Goal: Information Seeking & Learning: Learn about a topic

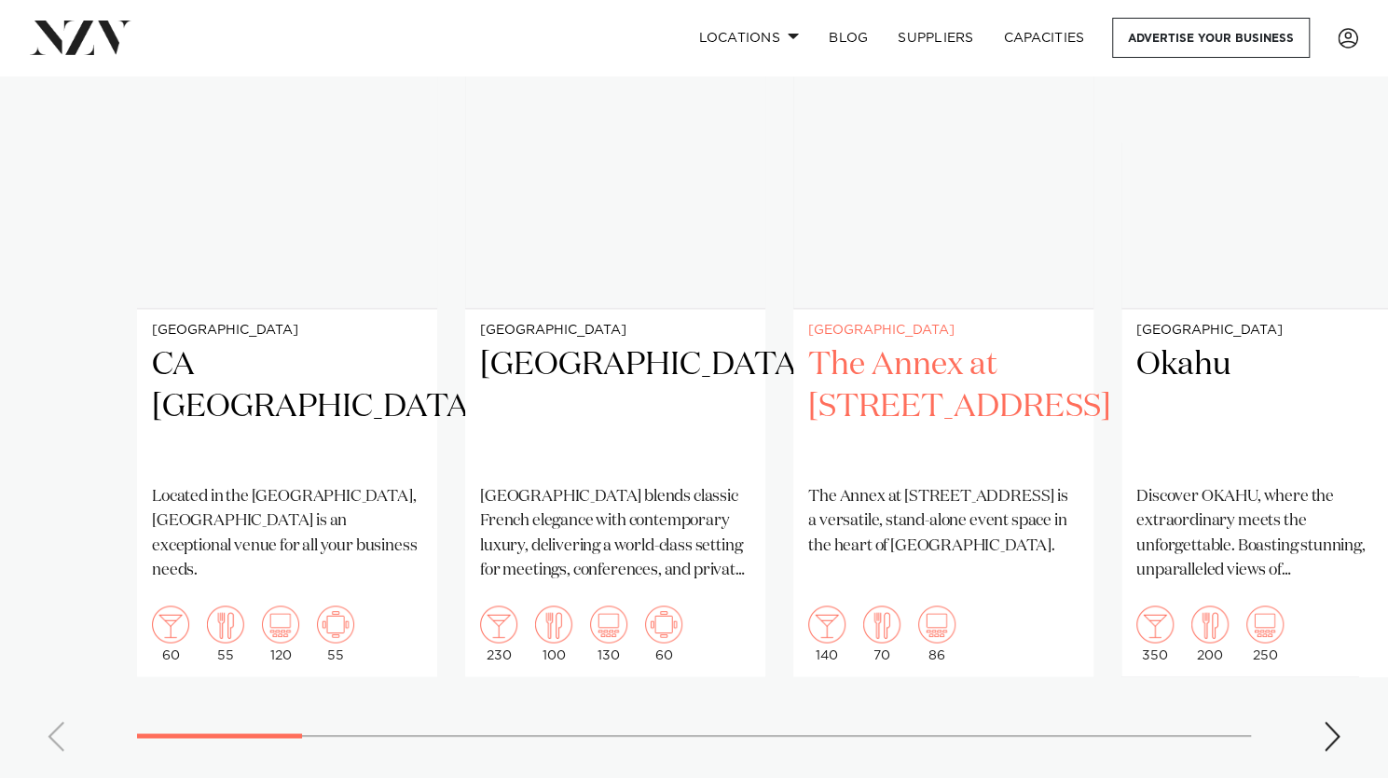
scroll to position [1492, 0]
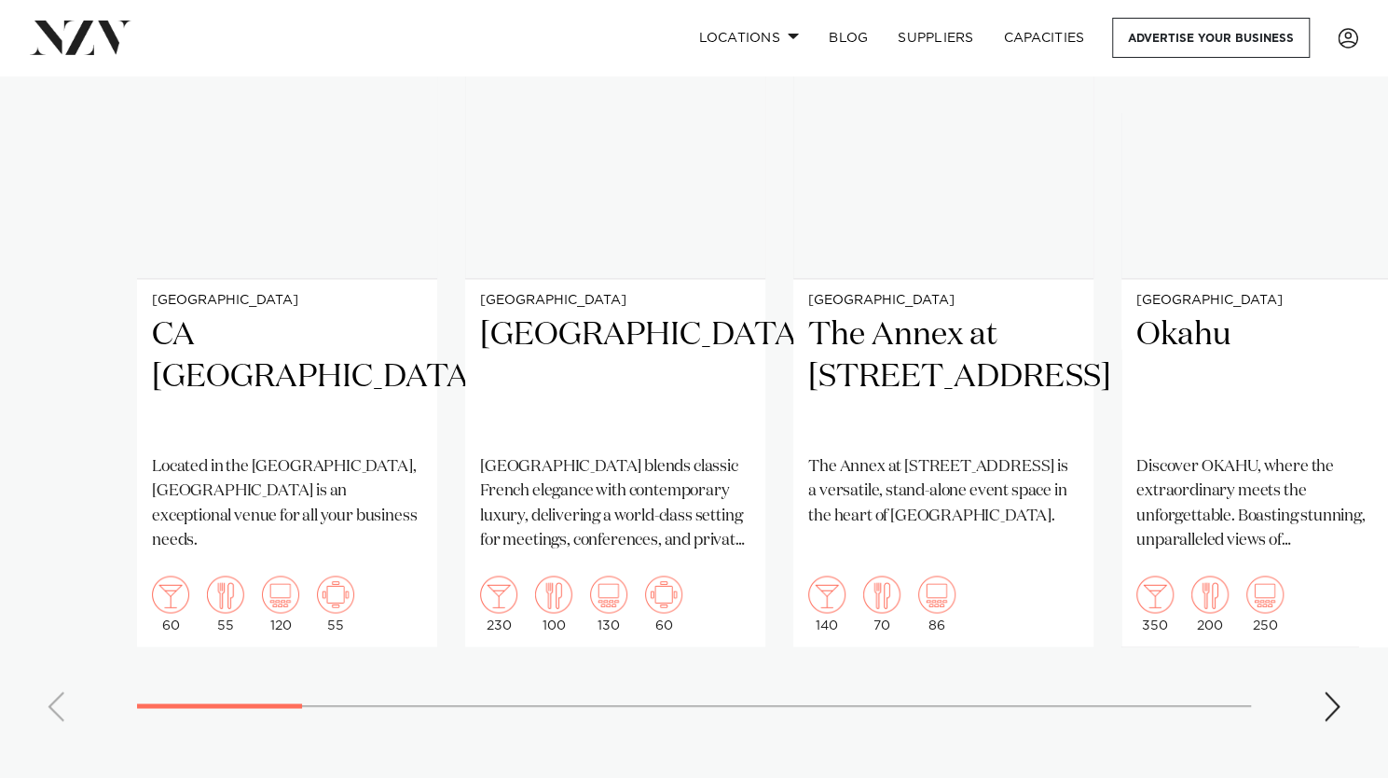
click at [1330, 716] on div "Next slide" at bounding box center [1332, 706] width 19 height 30
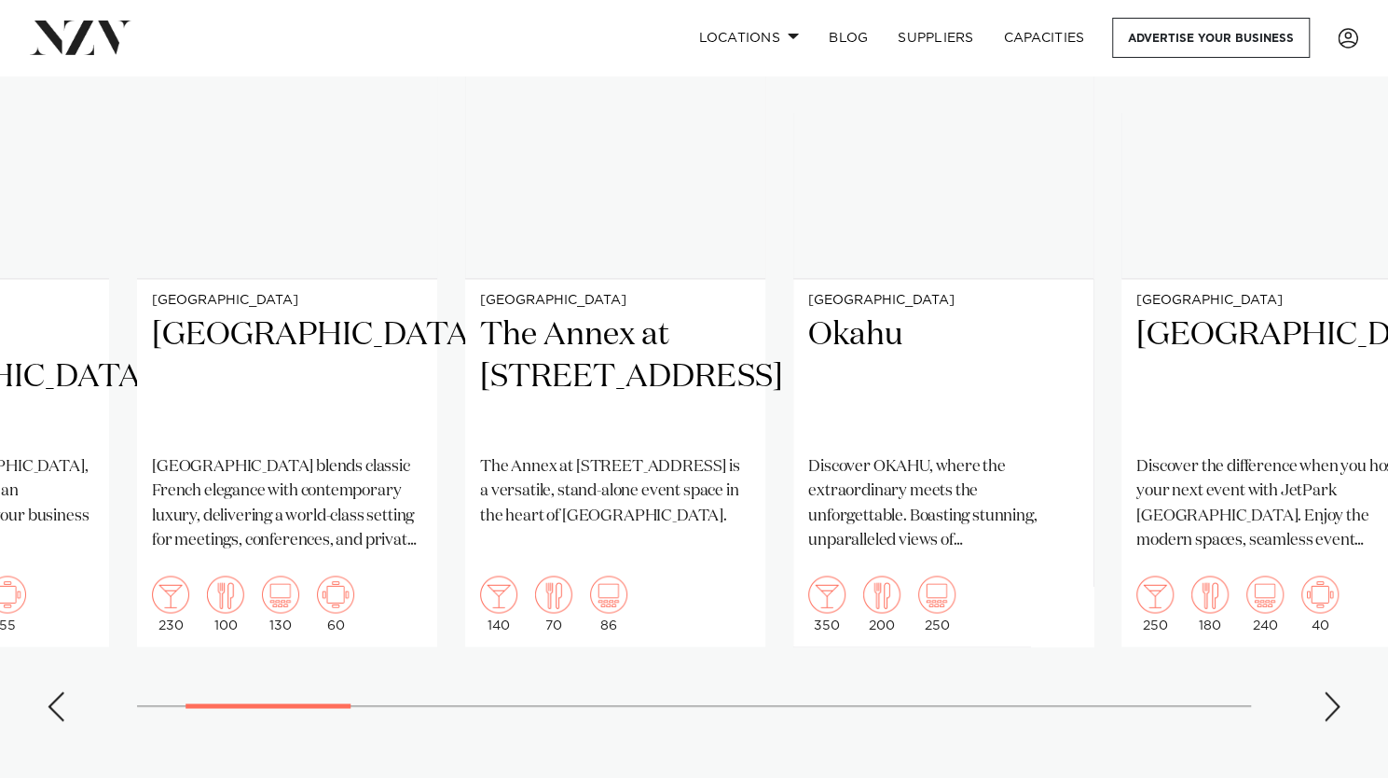
click at [1330, 716] on div "Next slide" at bounding box center [1332, 706] width 19 height 30
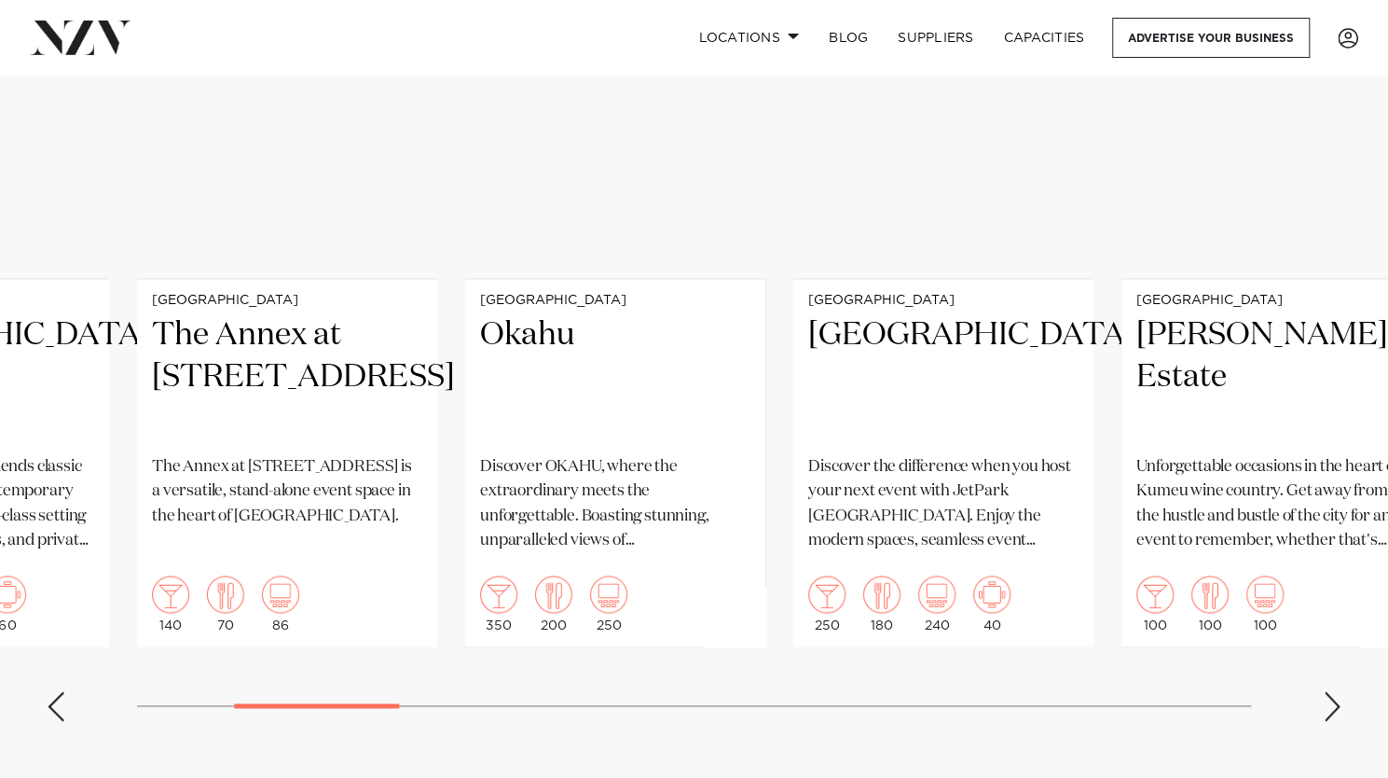
click at [1330, 716] on div "Next slide" at bounding box center [1332, 706] width 19 height 30
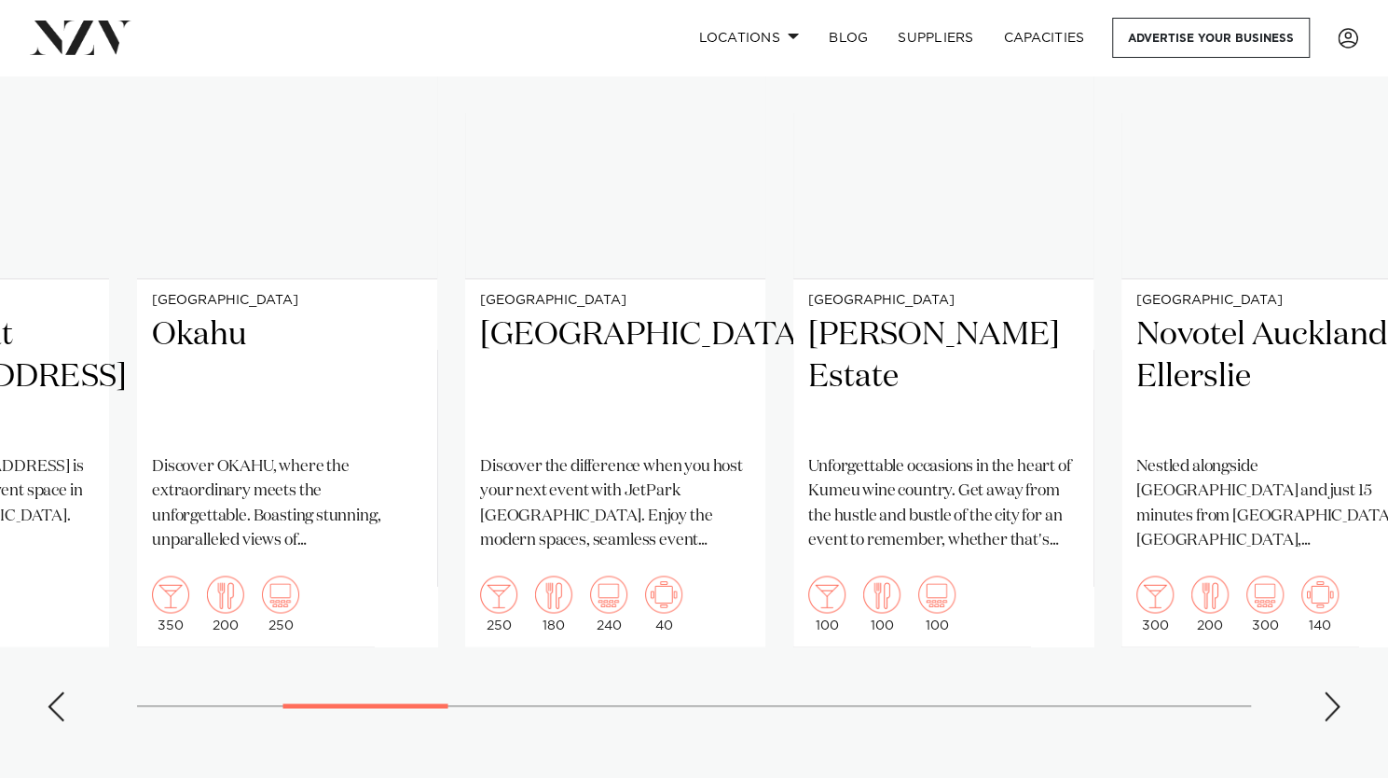
click at [1335, 706] on div "Next slide" at bounding box center [1332, 706] width 19 height 30
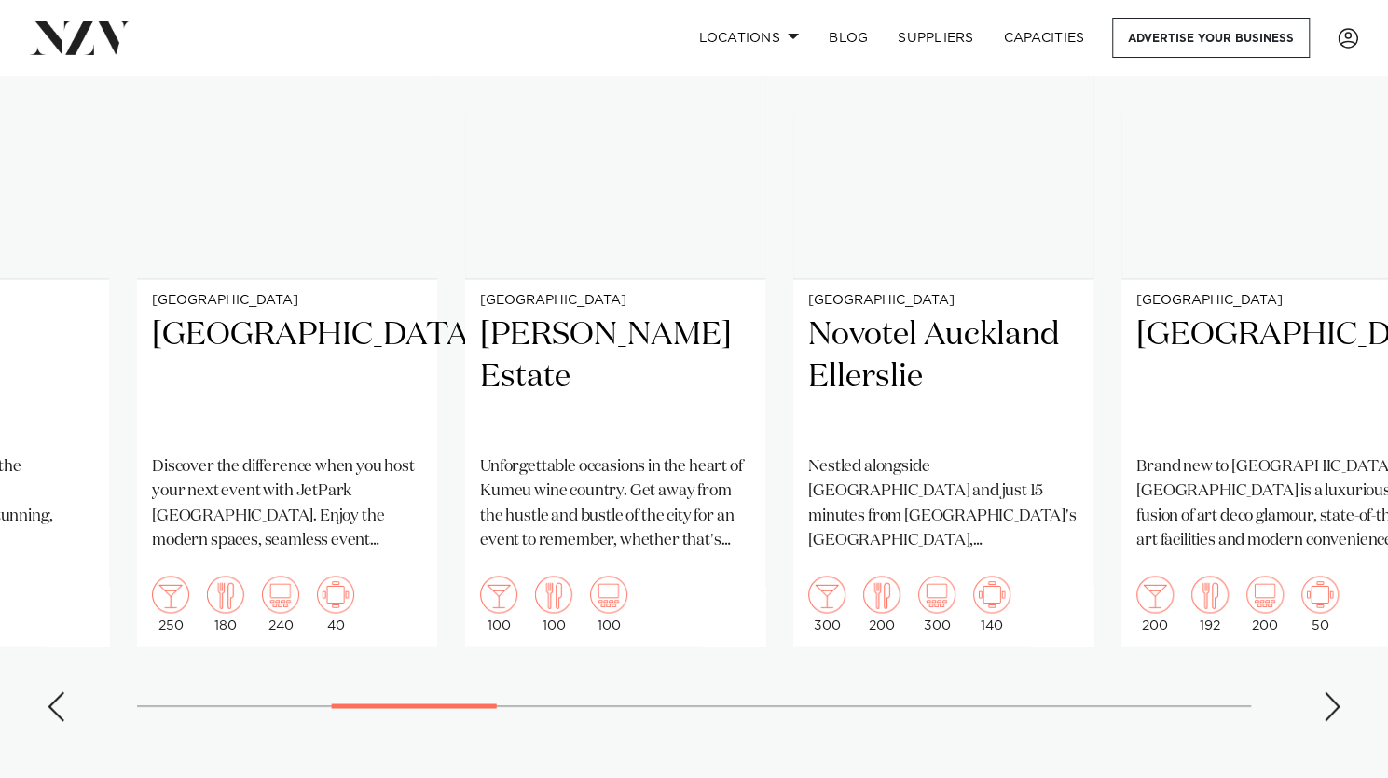
click at [1335, 706] on div "Next slide" at bounding box center [1332, 706] width 19 height 30
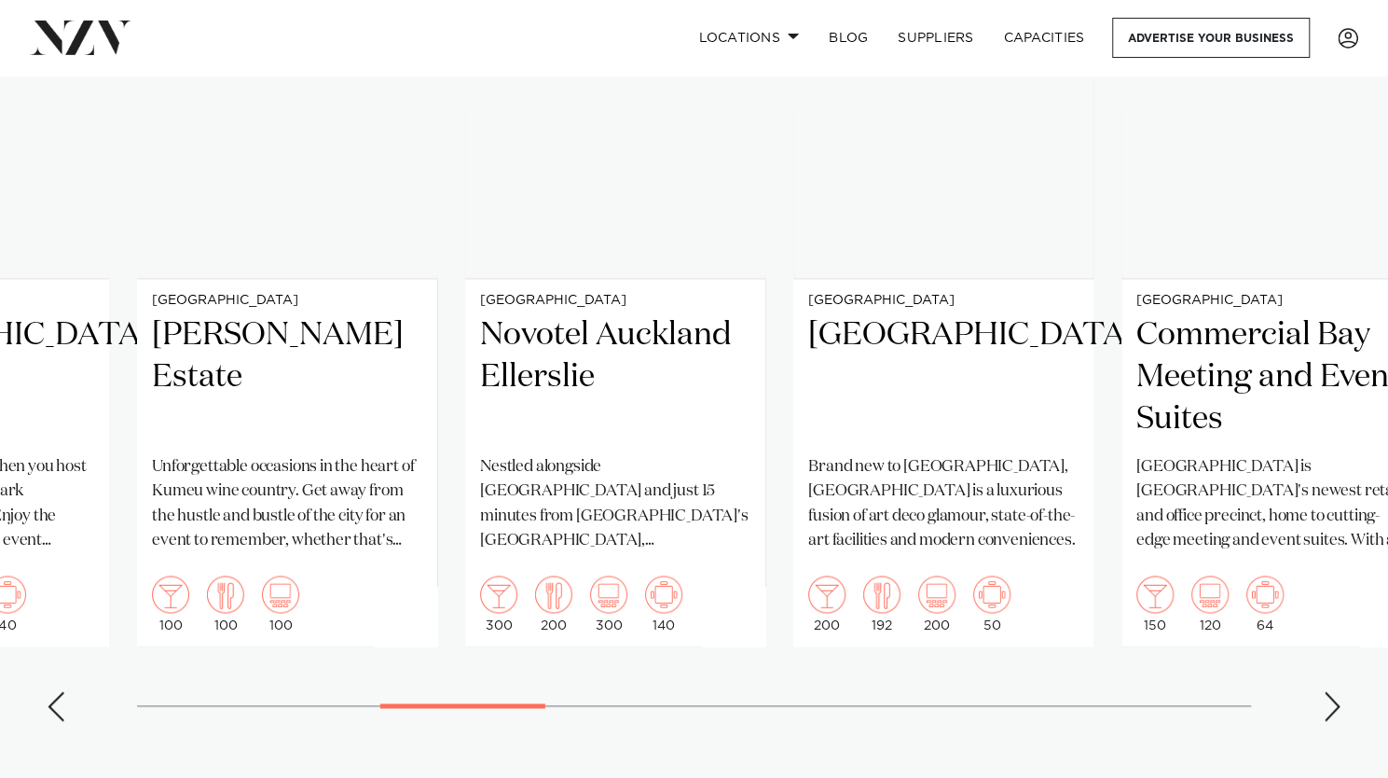
click at [1335, 706] on div "Next slide" at bounding box center [1332, 706] width 19 height 30
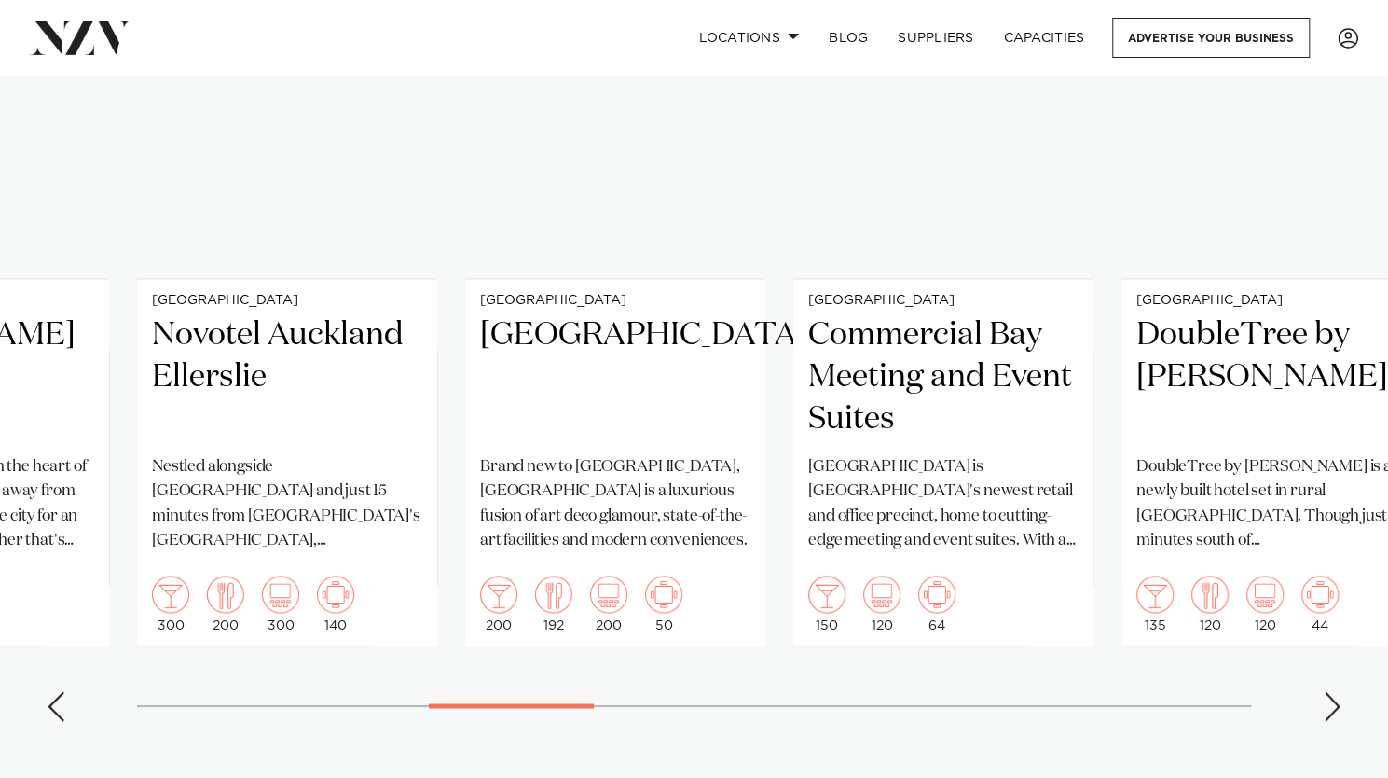
click at [1347, 718] on swiper-container "Auckland CA Auckland Conference Centre Located in the CBD, Auckland Conference …" at bounding box center [694, 305] width 1388 height 861
click at [1338, 711] on div "Next slide" at bounding box center [1332, 706] width 19 height 30
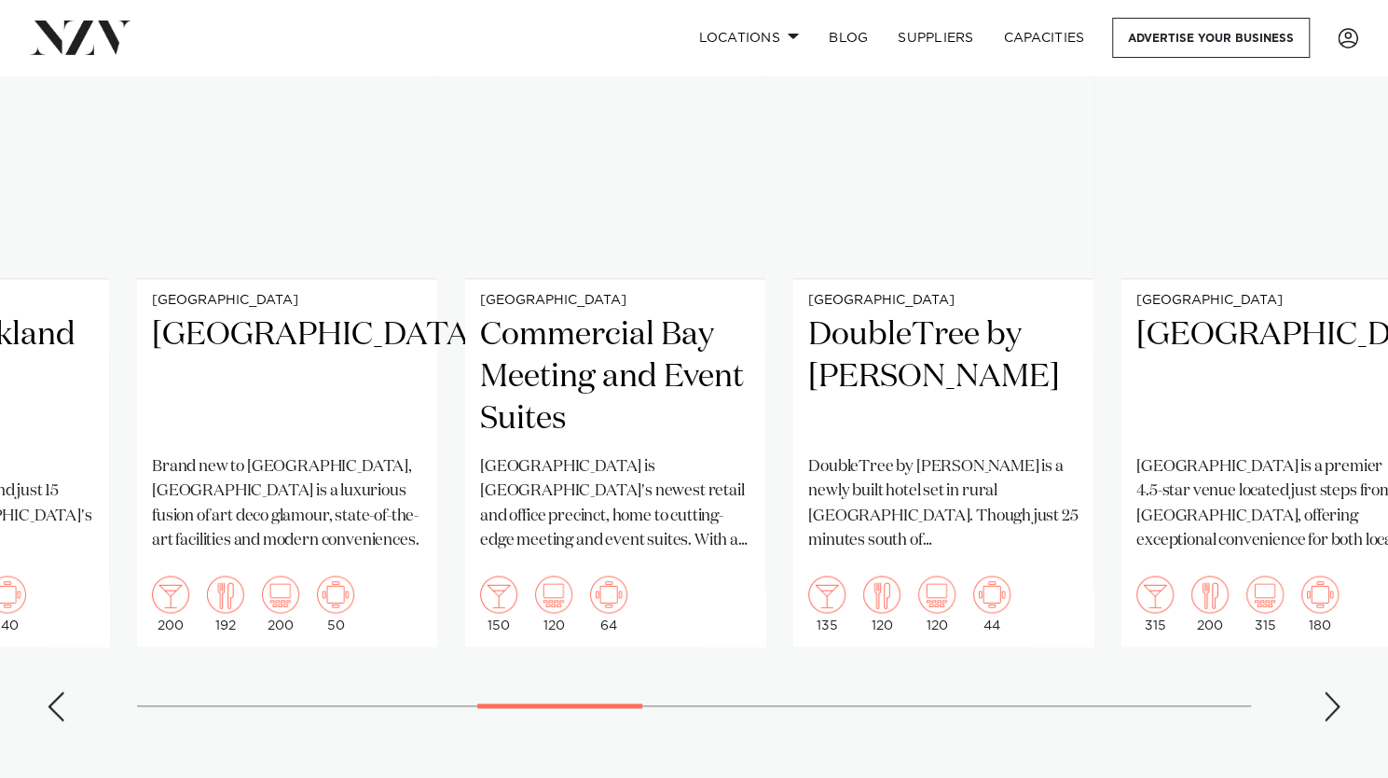
click at [1338, 711] on div "Next slide" at bounding box center [1332, 706] width 19 height 30
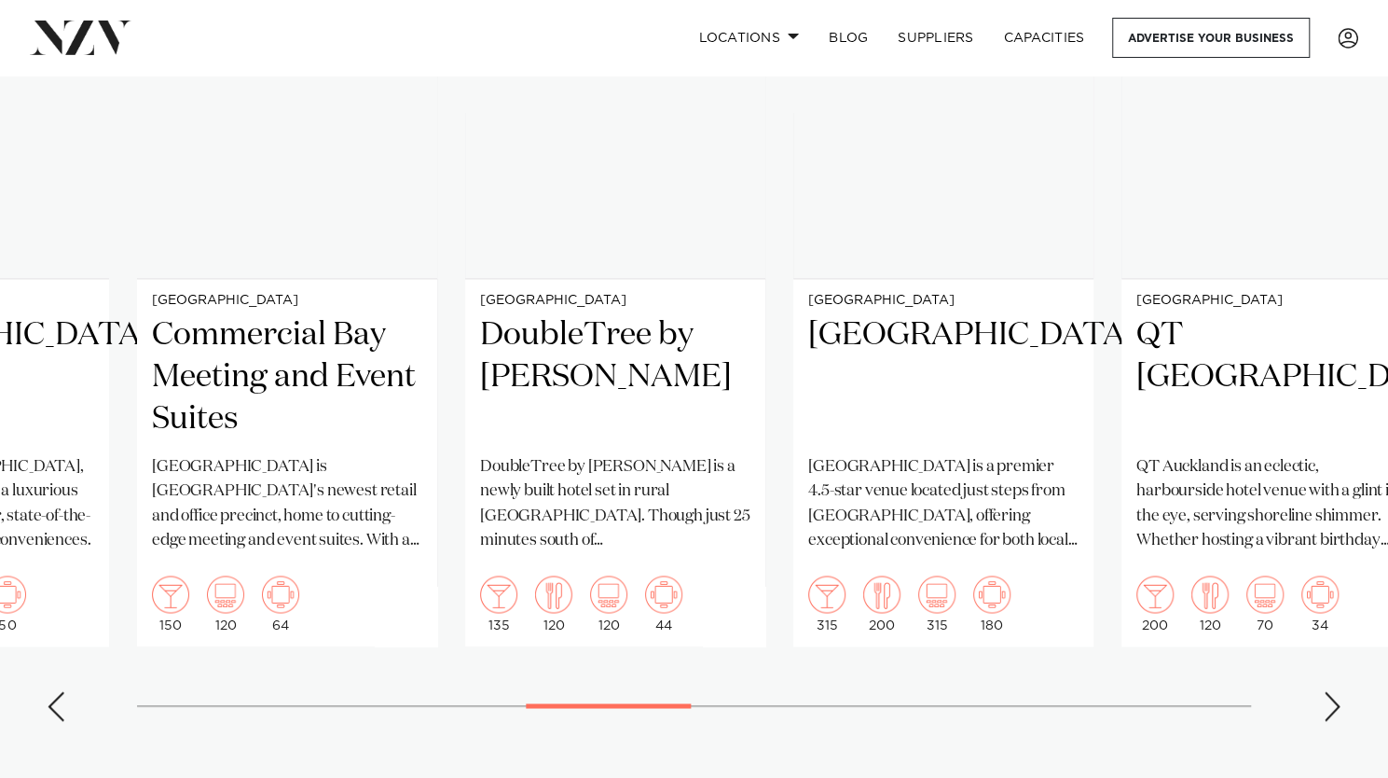
click at [1338, 711] on div "Next slide" at bounding box center [1332, 706] width 19 height 30
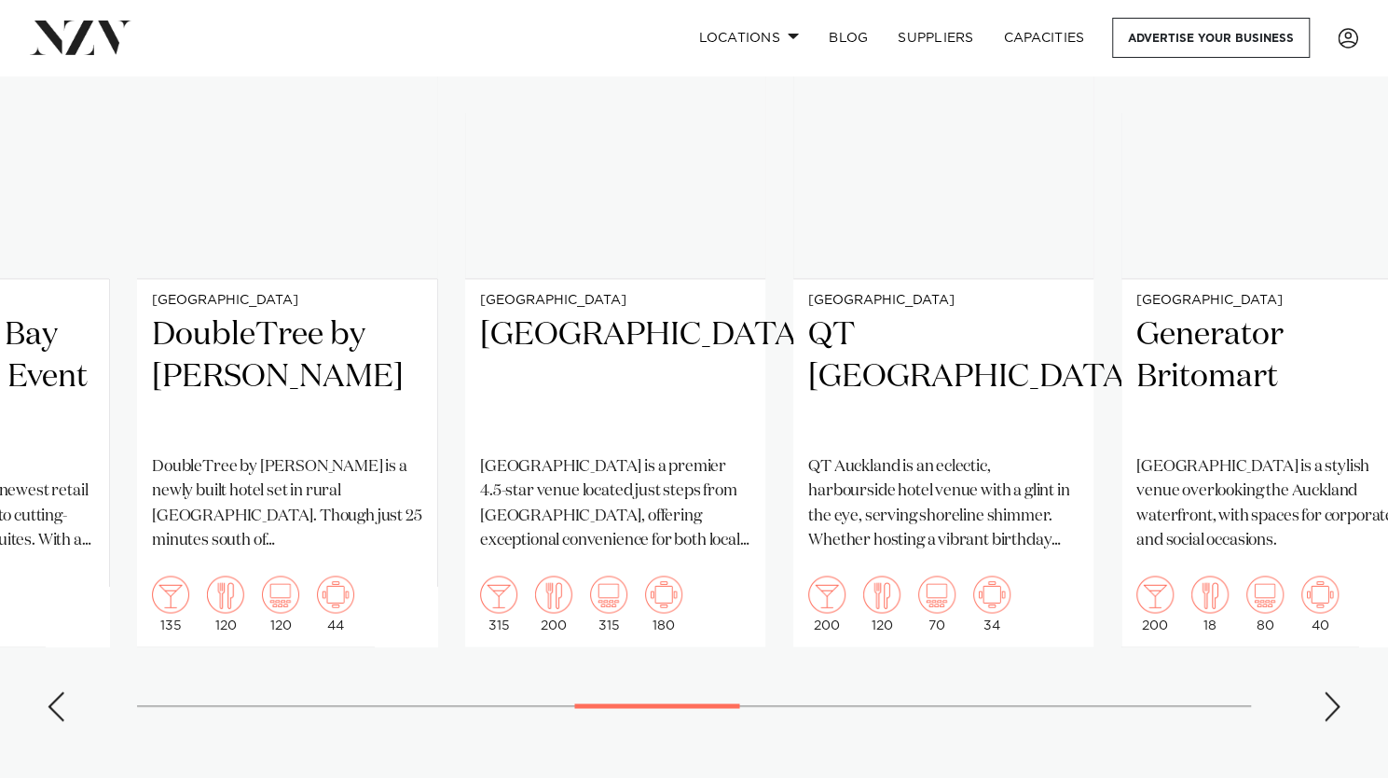
click at [472, 693] on swiper-container "Auckland CA Auckland Conference Centre Located in the CBD, Auckland Conference …" at bounding box center [694, 305] width 1388 height 861
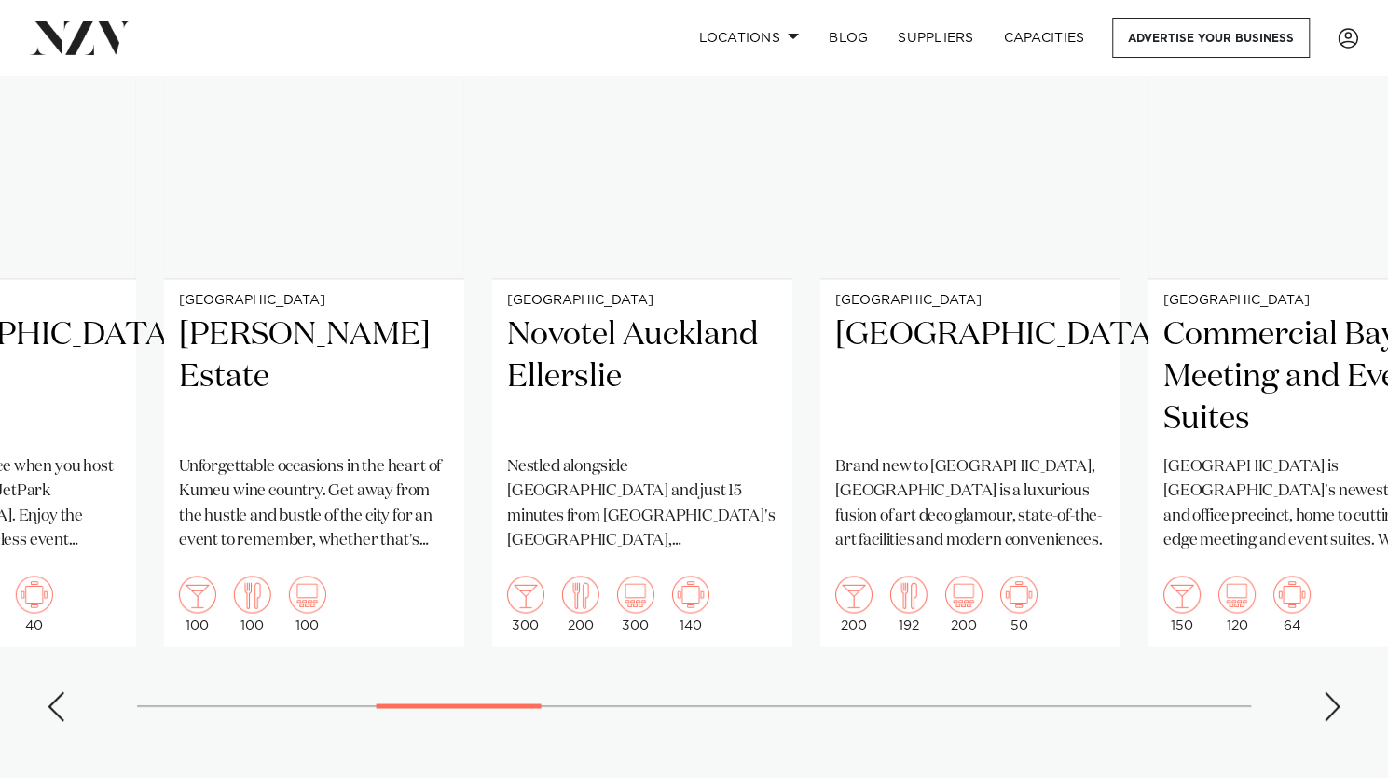
click at [459, 705] on div at bounding box center [694, 705] width 1114 height 1
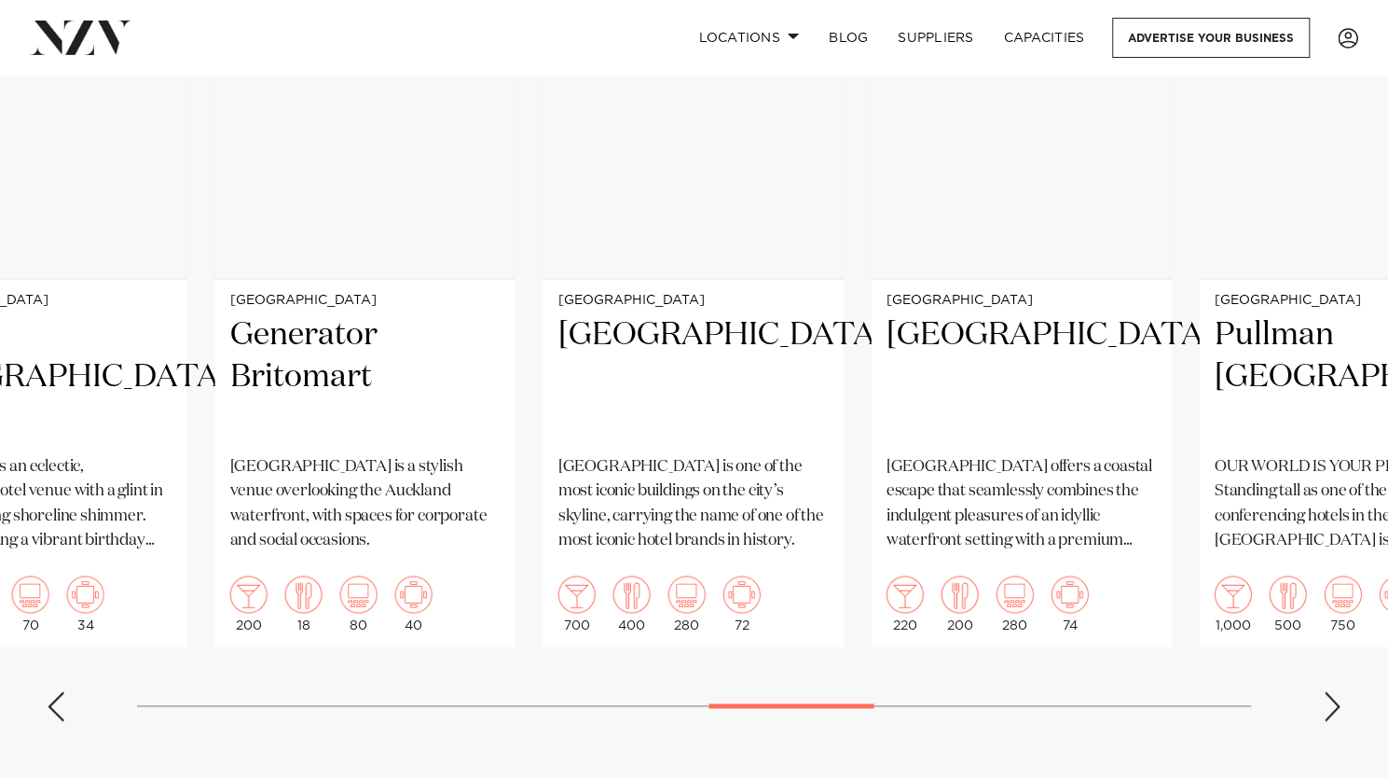
click at [792, 716] on swiper-container "Auckland CA Auckland Conference Centre Located in the CBD, Auckland Conference …" at bounding box center [694, 305] width 1388 height 861
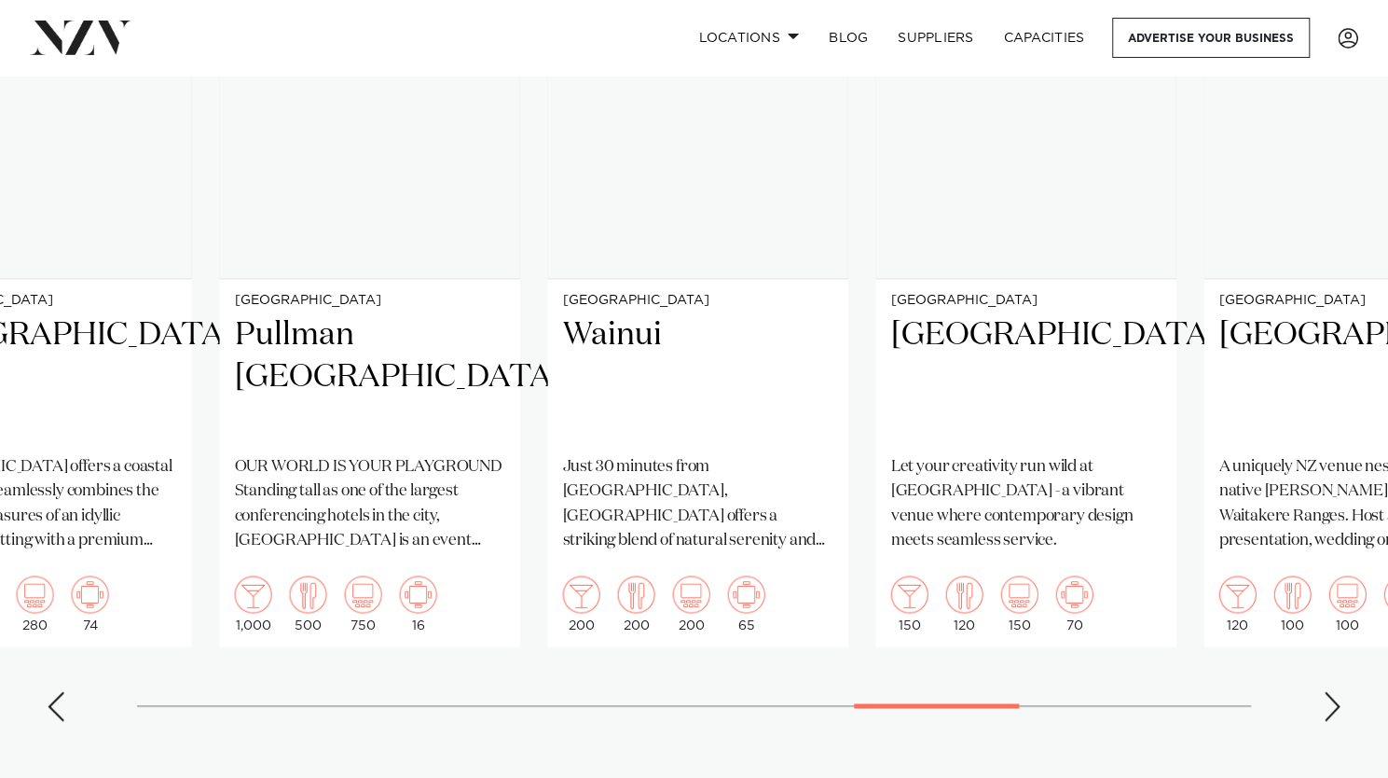
click at [879, 694] on swiper-container "Auckland CA Auckland Conference Centre Located in the CBD, Auckland Conference …" at bounding box center [694, 305] width 1388 height 861
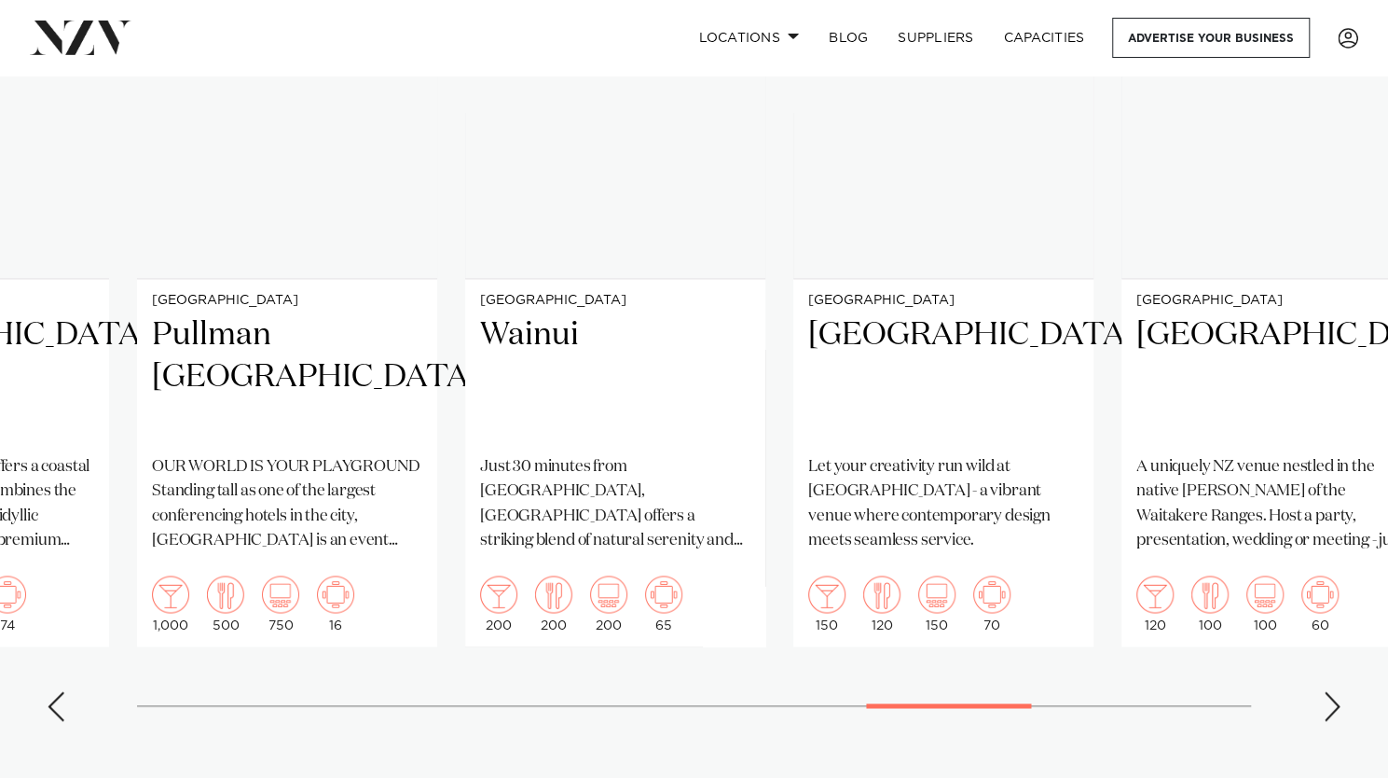
click at [917, 699] on swiper-container "Auckland CA Auckland Conference Centre Located in the CBD, Auckland Conference …" at bounding box center [694, 305] width 1388 height 861
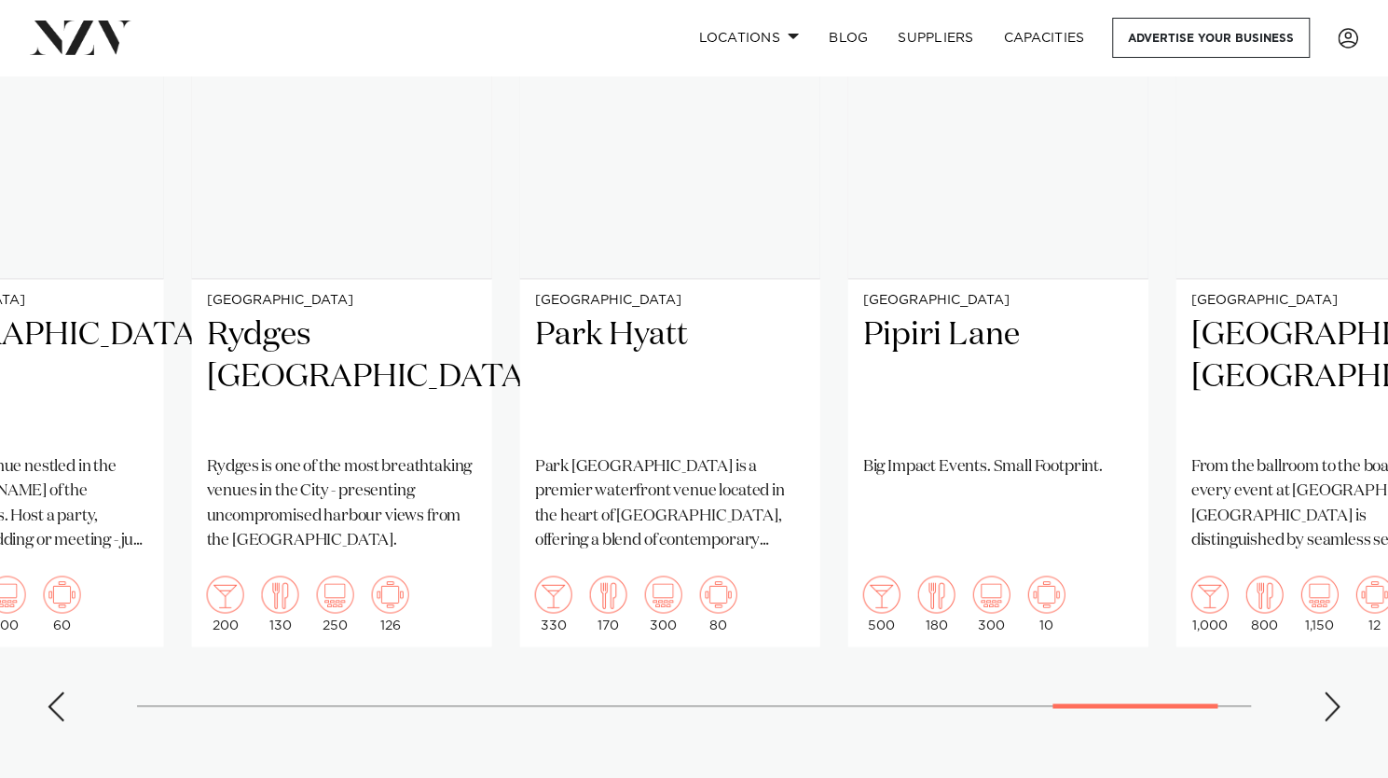
click at [1093, 708] on swiper-container "Auckland CA Auckland Conference Centre Located in the CBD, Auckland Conference …" at bounding box center [694, 305] width 1388 height 861
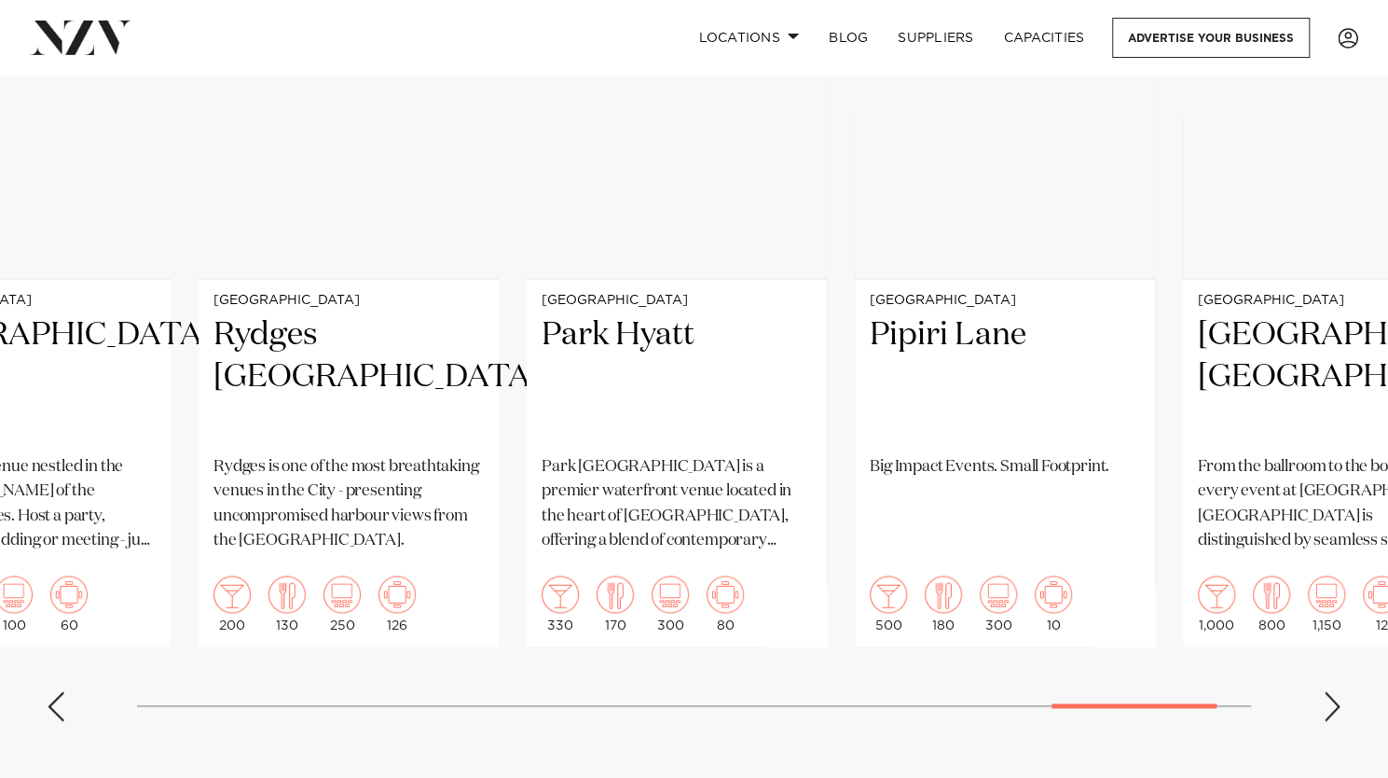
click at [1143, 707] on swiper-container "Auckland CA Auckland Conference Centre Located in the CBD, Auckland Conference …" at bounding box center [694, 305] width 1388 height 861
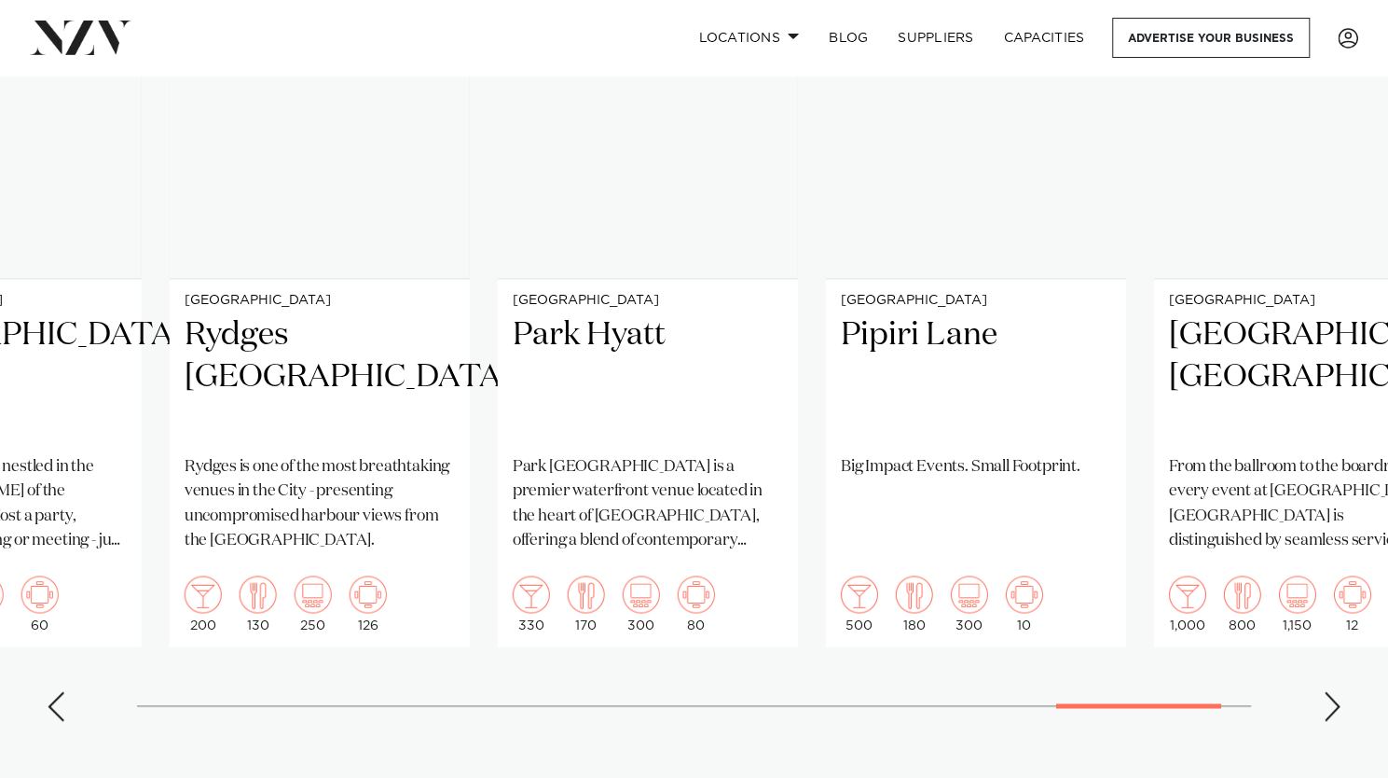
click at [1175, 709] on swiper-container "Auckland CA Auckland Conference Centre Located in the CBD, Auckland Conference …" at bounding box center [694, 305] width 1388 height 861
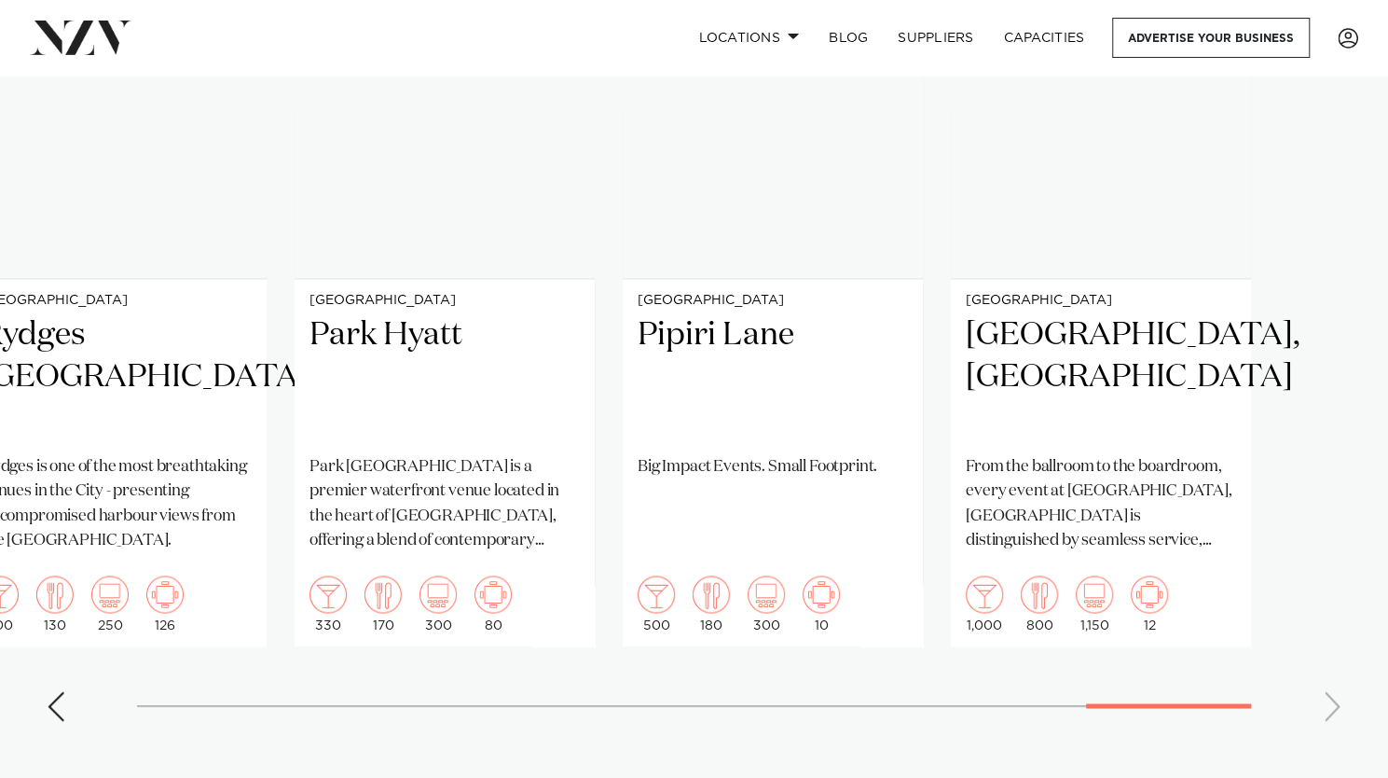
click at [1231, 708] on swiper-container "Auckland CA Auckland Conference Centre Located in the CBD, Auckland Conference …" at bounding box center [694, 305] width 1388 height 861
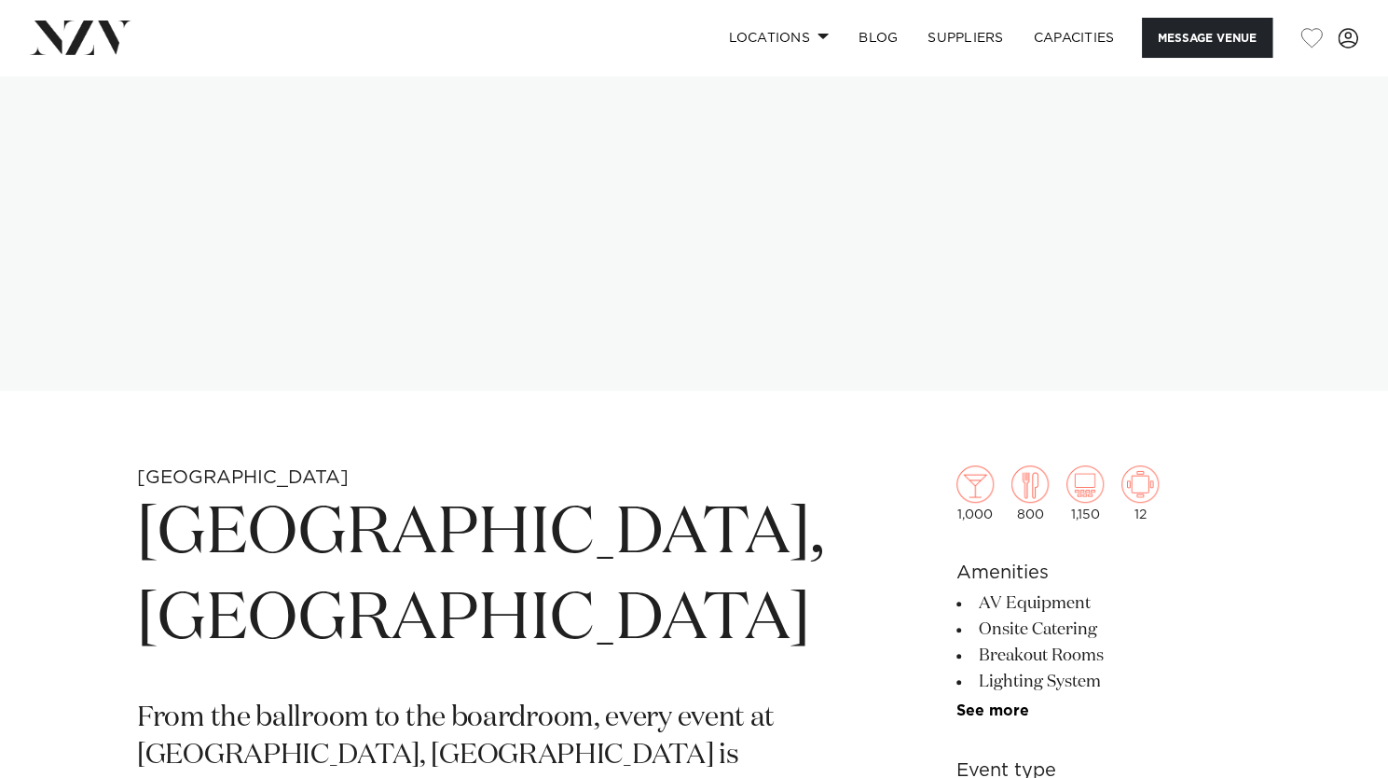
scroll to position [653, 0]
